Goal: Task Accomplishment & Management: Use online tool/utility

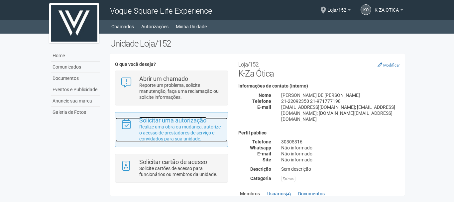
click at [176, 135] on p "Realize uma obra ou mudança, autorize o acesso de prestadores de serviço e conv…" at bounding box center [180, 133] width 83 height 18
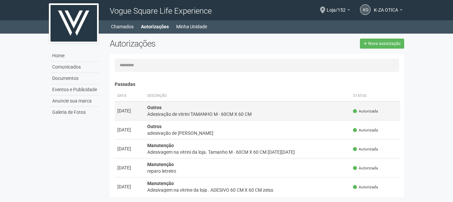
click at [300, 113] on div "Adesivação de vitrini TAMANHO M - 60CM X 60 CM" at bounding box center [247, 114] width 201 height 7
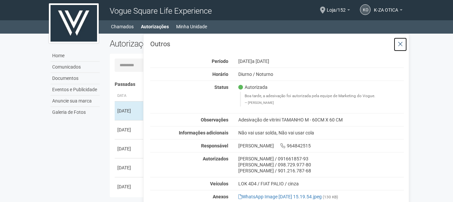
drag, startPoint x: 401, startPoint y: 42, endPoint x: 367, endPoint y: 69, distance: 43.6
click at [400, 42] on icon at bounding box center [400, 44] width 5 height 7
